Goal: Find specific page/section: Locate a particular part of the current website

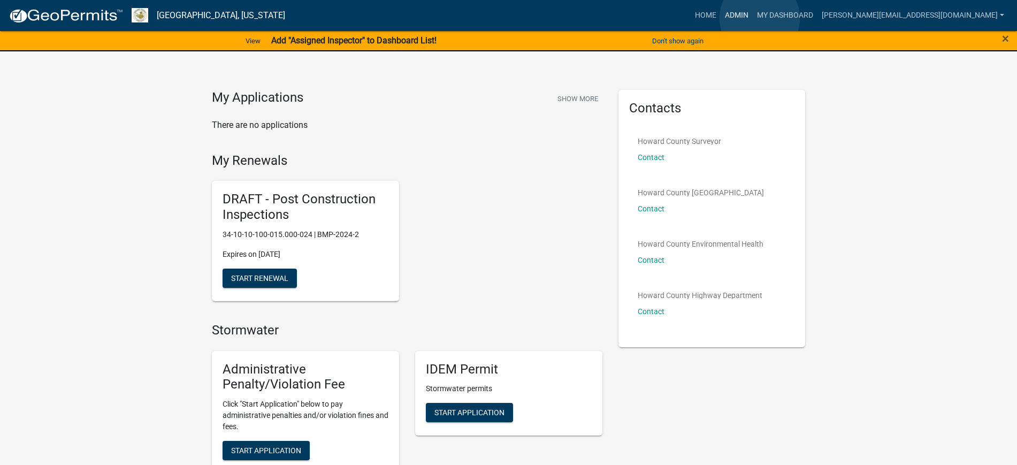
click at [753, 18] on link "Admin" at bounding box center [737, 15] width 32 height 20
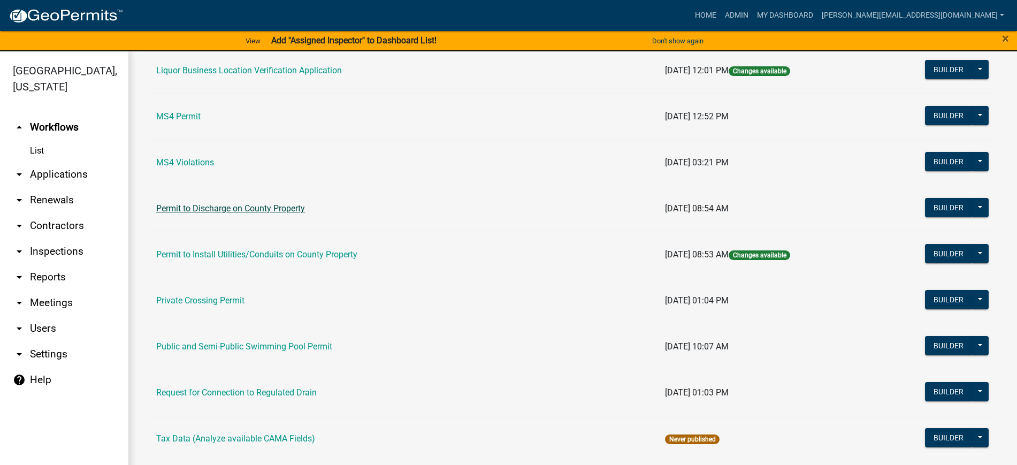
scroll to position [908, 0]
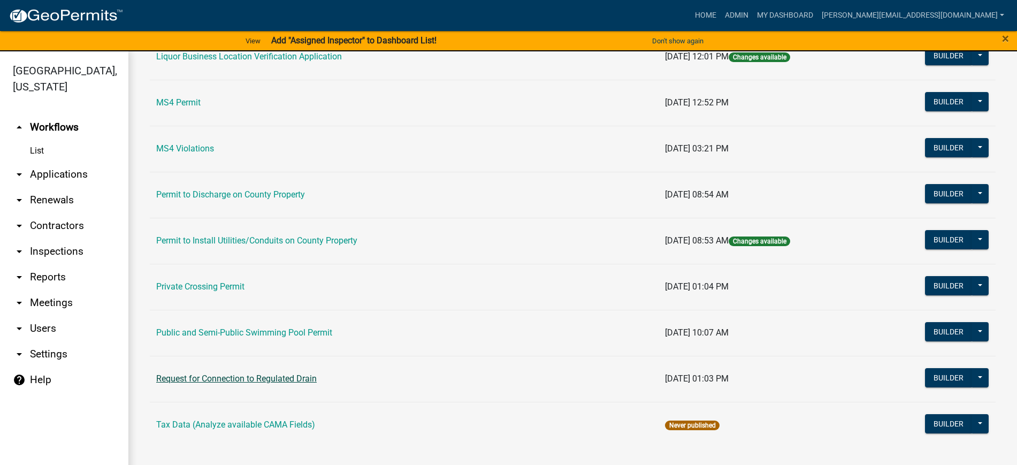
click at [224, 378] on link "Request for Connection to Regulated Drain" at bounding box center [236, 378] width 160 height 10
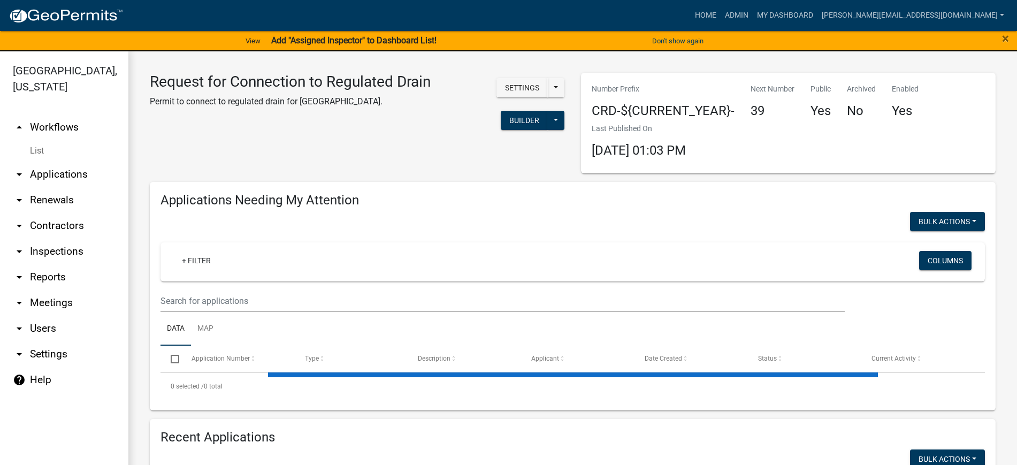
select select "2: 50"
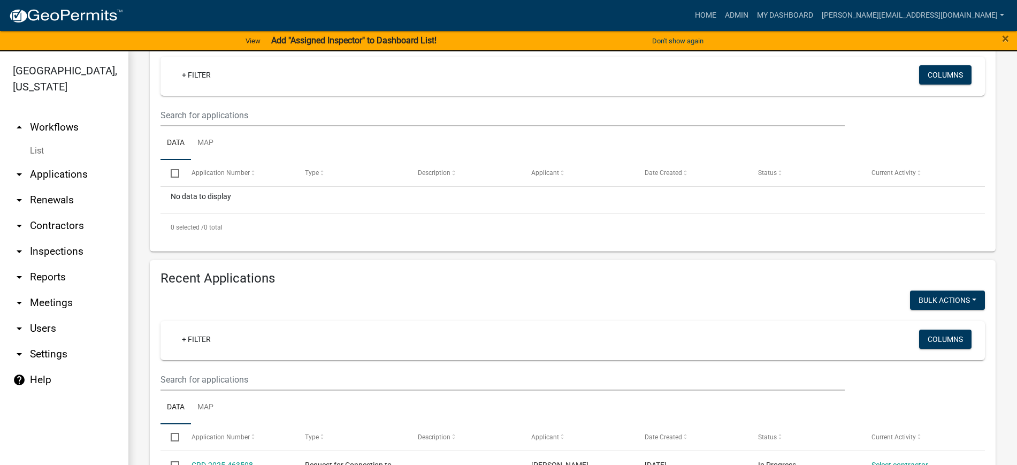
scroll to position [201, 0]
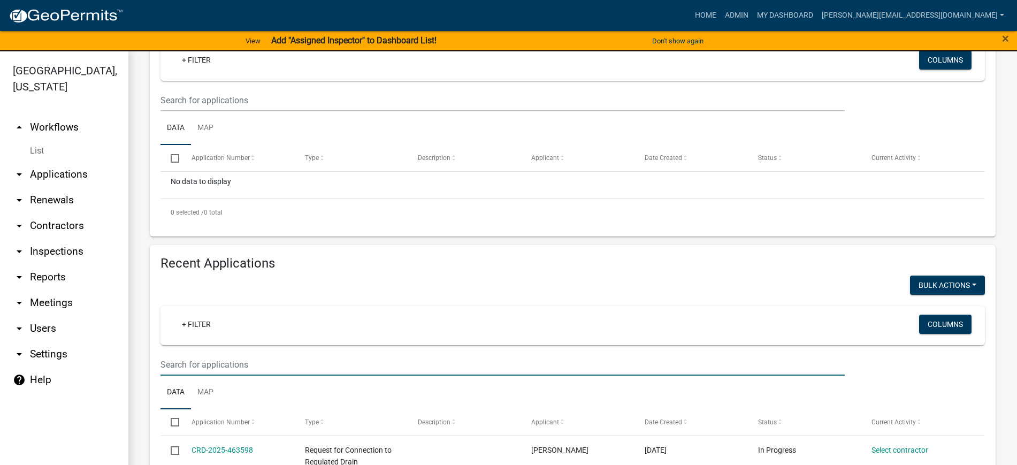
click at [223, 367] on input "text" at bounding box center [502, 365] width 684 height 22
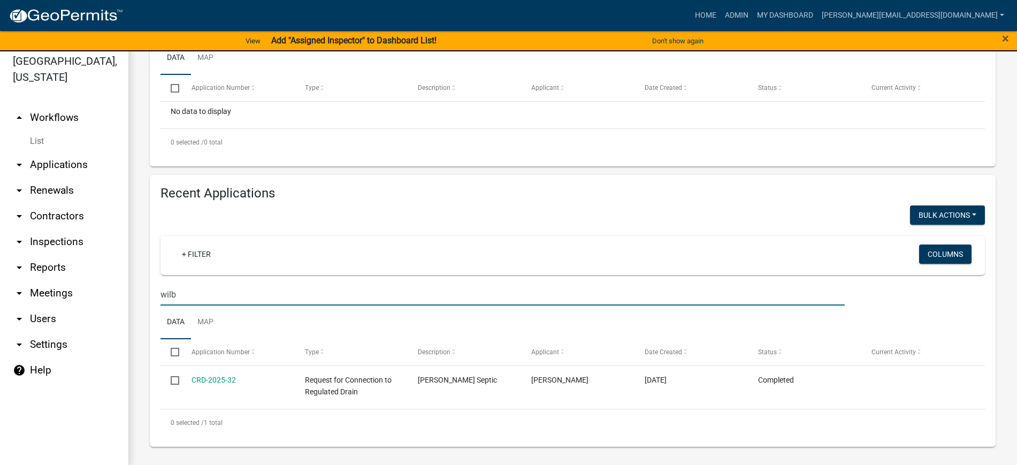
scroll to position [13, 0]
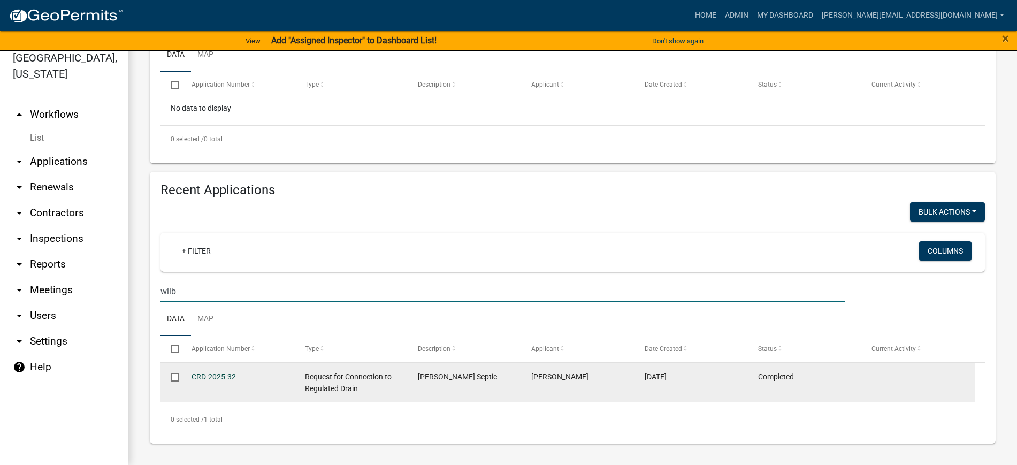
type input "wilb"
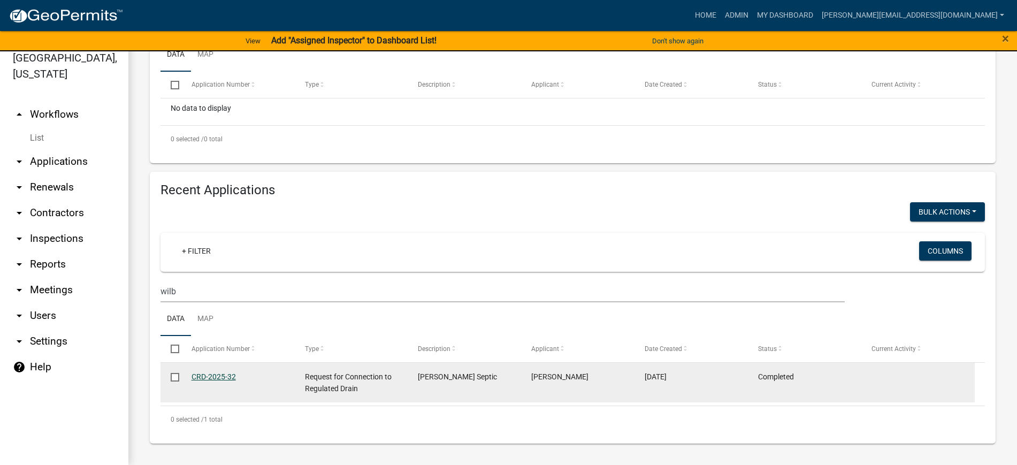
click at [216, 377] on link "CRD-2025-32" at bounding box center [214, 376] width 44 height 9
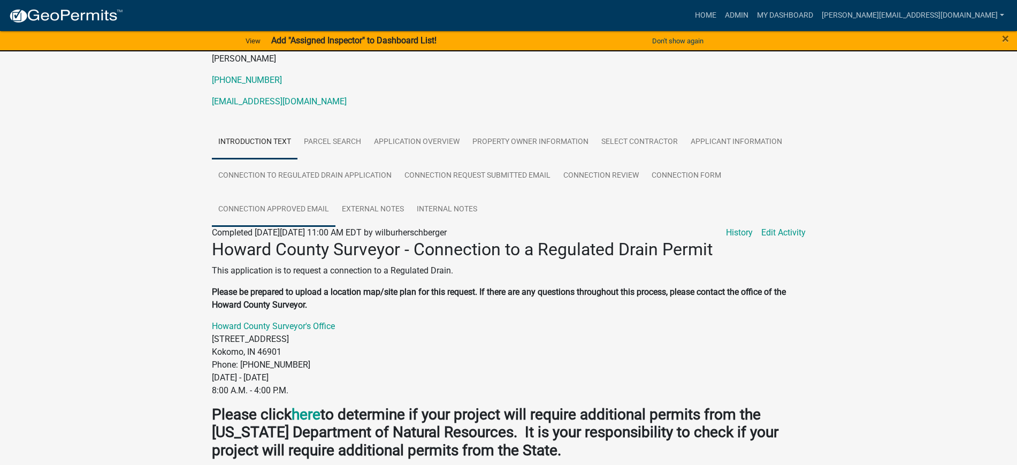
scroll to position [134, 0]
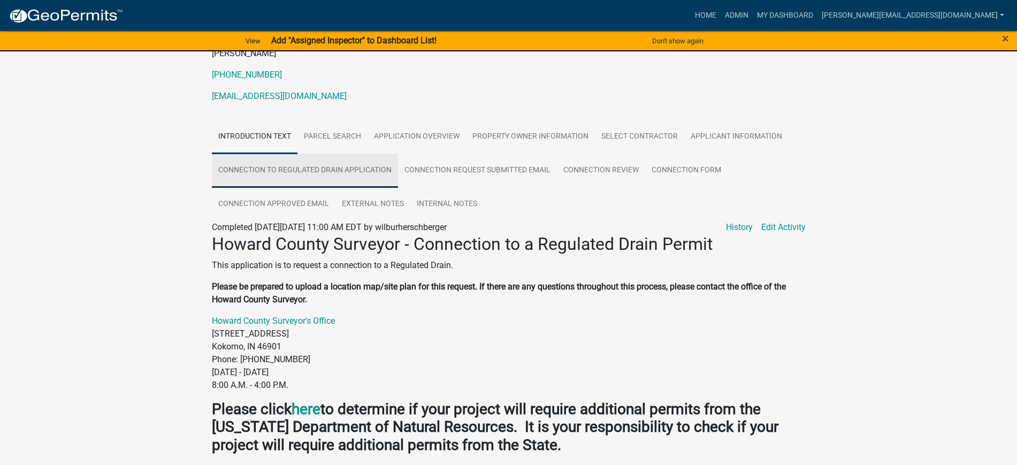
click at [341, 167] on link "Connection to Regulated Drain Application" at bounding box center [305, 171] width 186 height 34
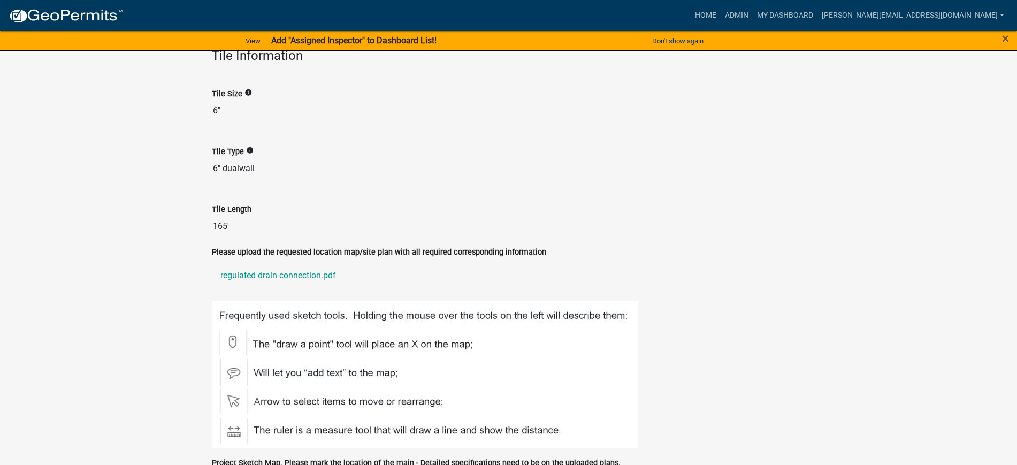
scroll to position [802, 0]
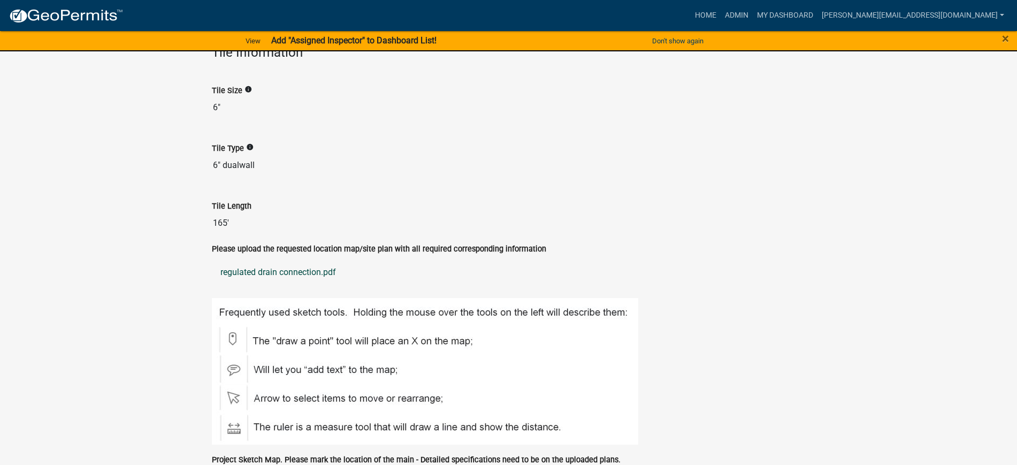
click at [249, 272] on link "regulated drain connection.pdf" at bounding box center [509, 272] width 594 height 26
